Goal: Navigation & Orientation: Find specific page/section

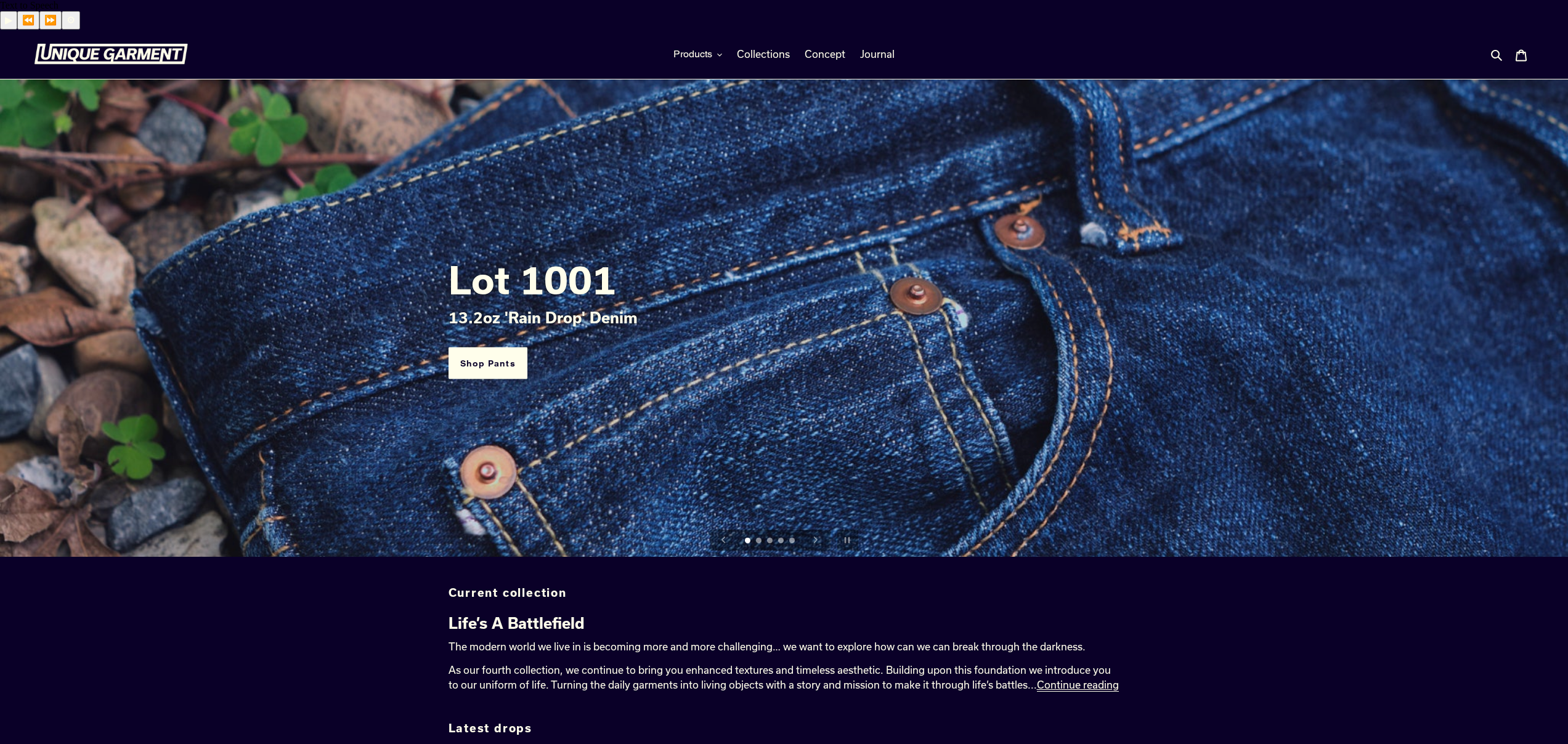
click at [98, 30] on div at bounding box center [221, 55] width 375 height 49
click at [108, 44] on img at bounding box center [110, 54] width 154 height 21
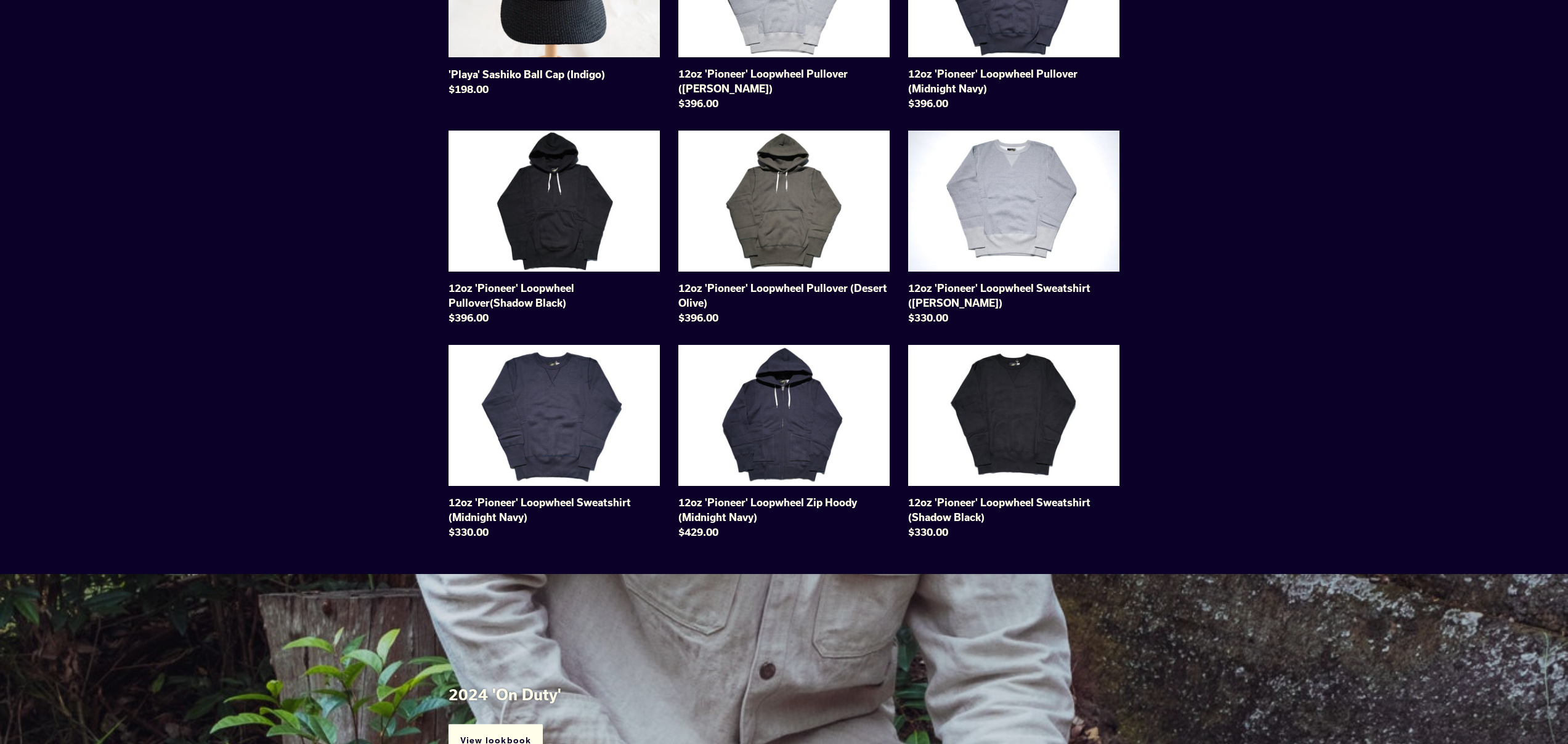
scroll to position [1773, 0]
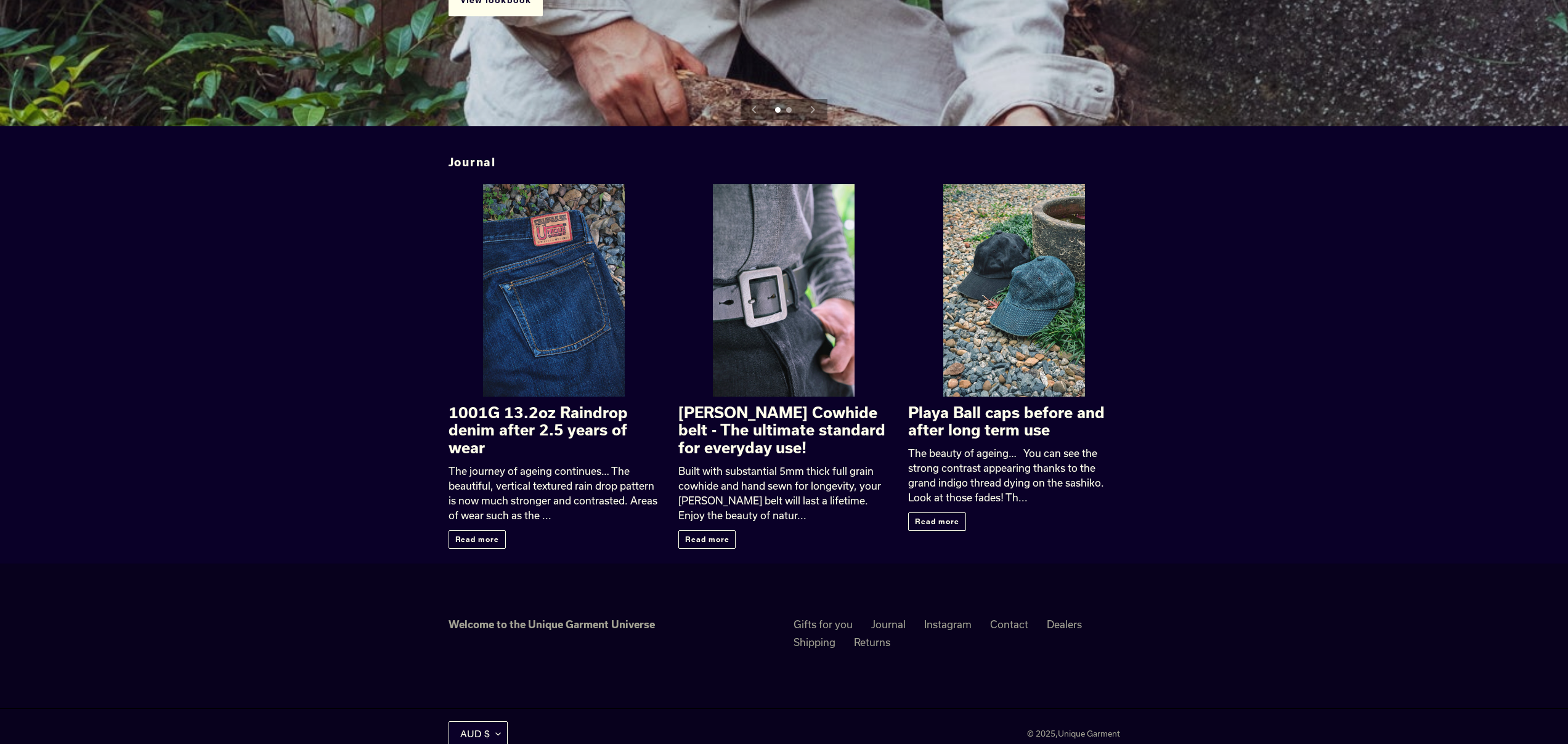
click at [1276, 487] on div "Journal 1001G 13.2oz Raindrop denim after 2.5 years of wear The journey of agei…" at bounding box center [784, 345] width 1568 height 407
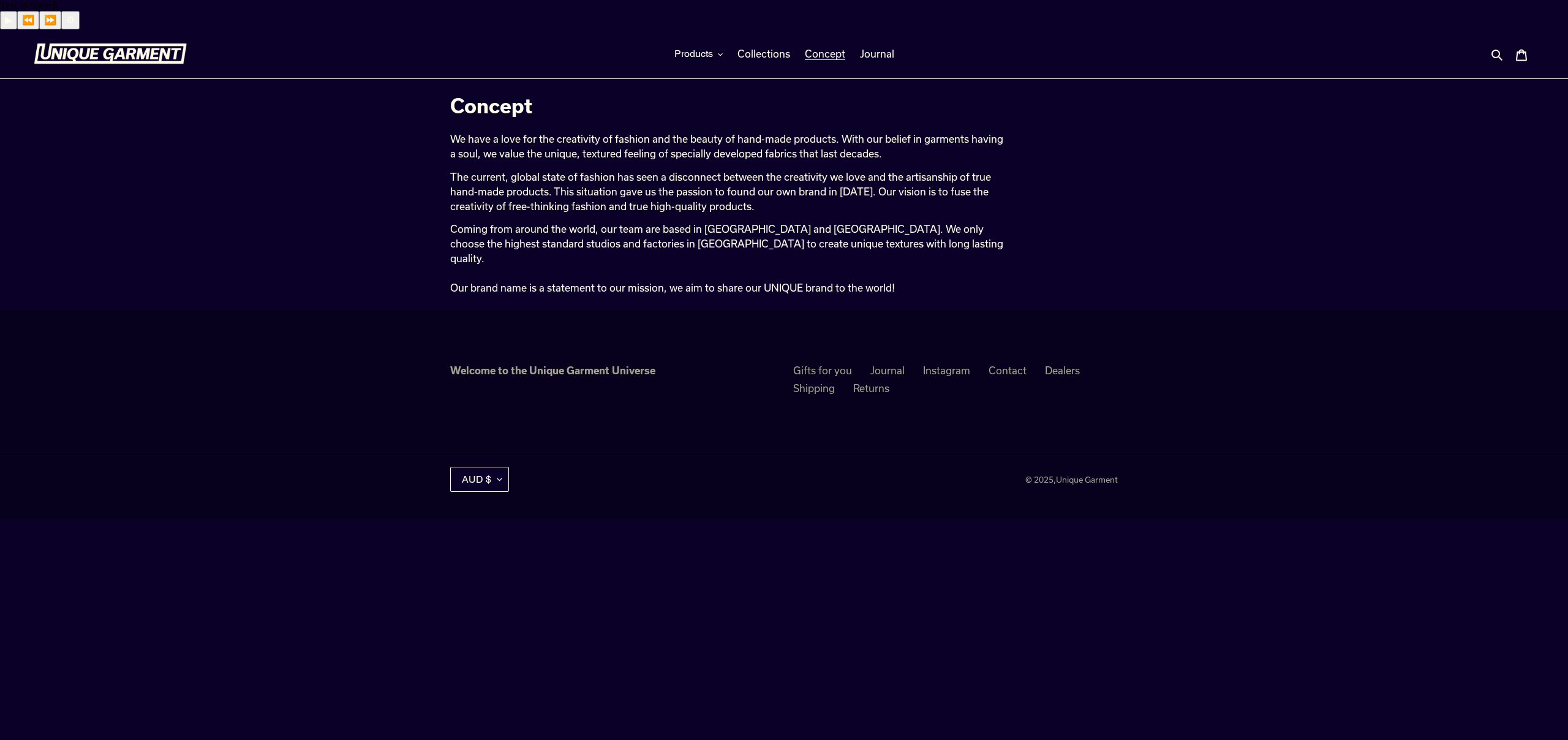
click at [941, 233] on p "Coming from around the world, our team are based in Australia and Japan. We onl…" at bounding box center [726, 258] width 553 height 74
